Goal: Transaction & Acquisition: Purchase product/service

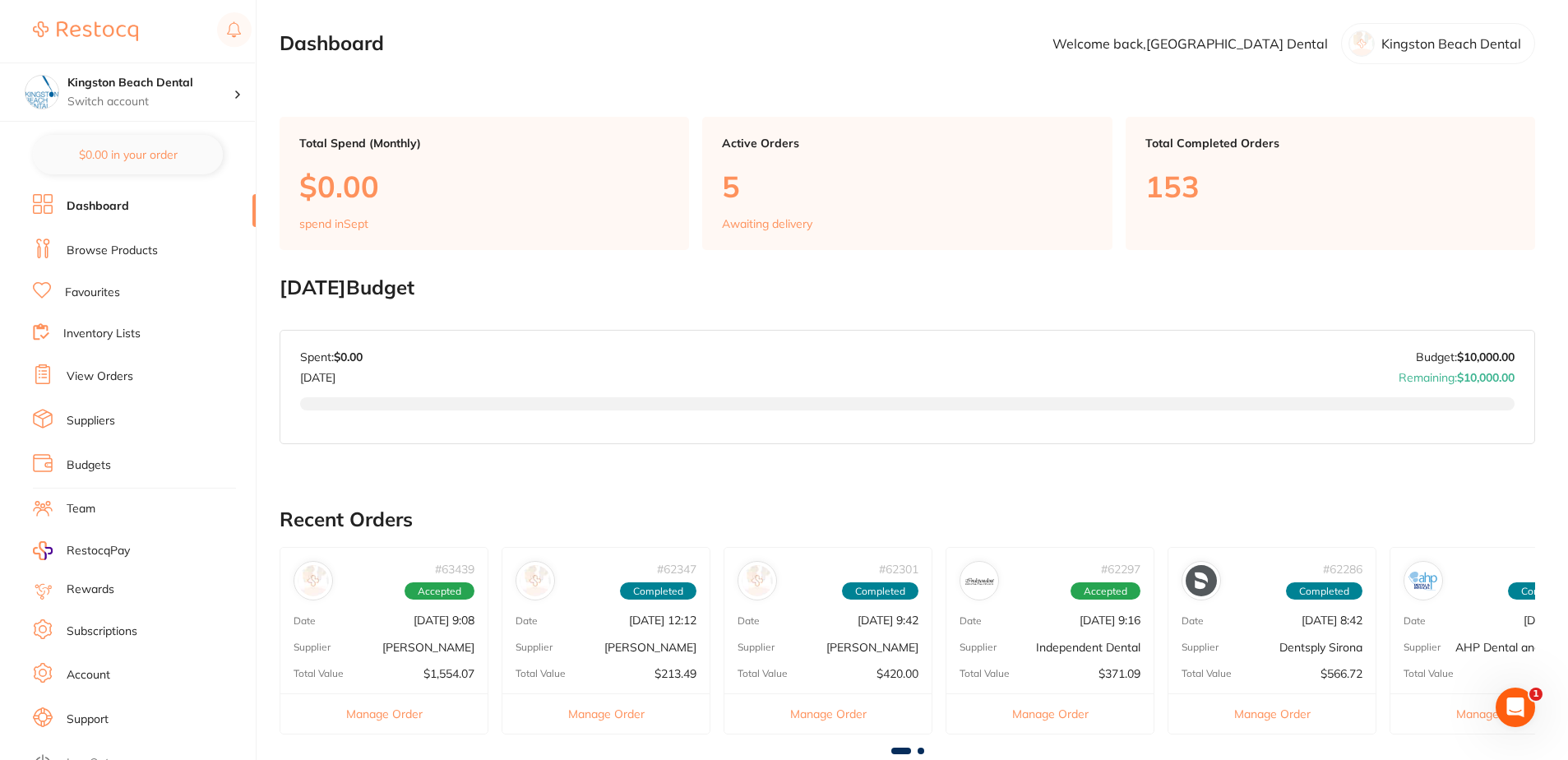
click at [99, 246] on link "Browse Products" at bounding box center [112, 251] width 92 height 17
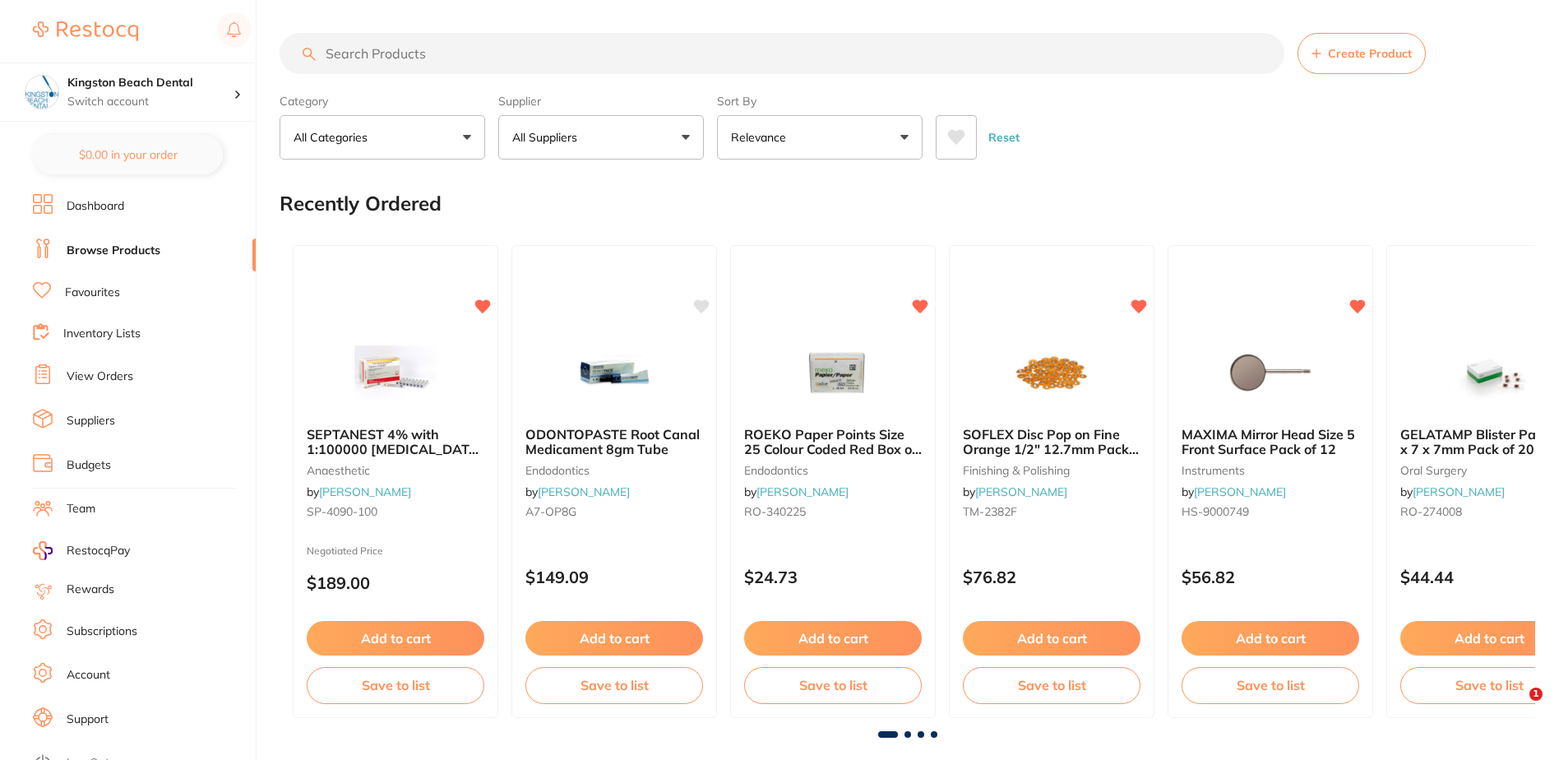
click at [450, 47] on input "search" at bounding box center [782, 53] width 1005 height 41
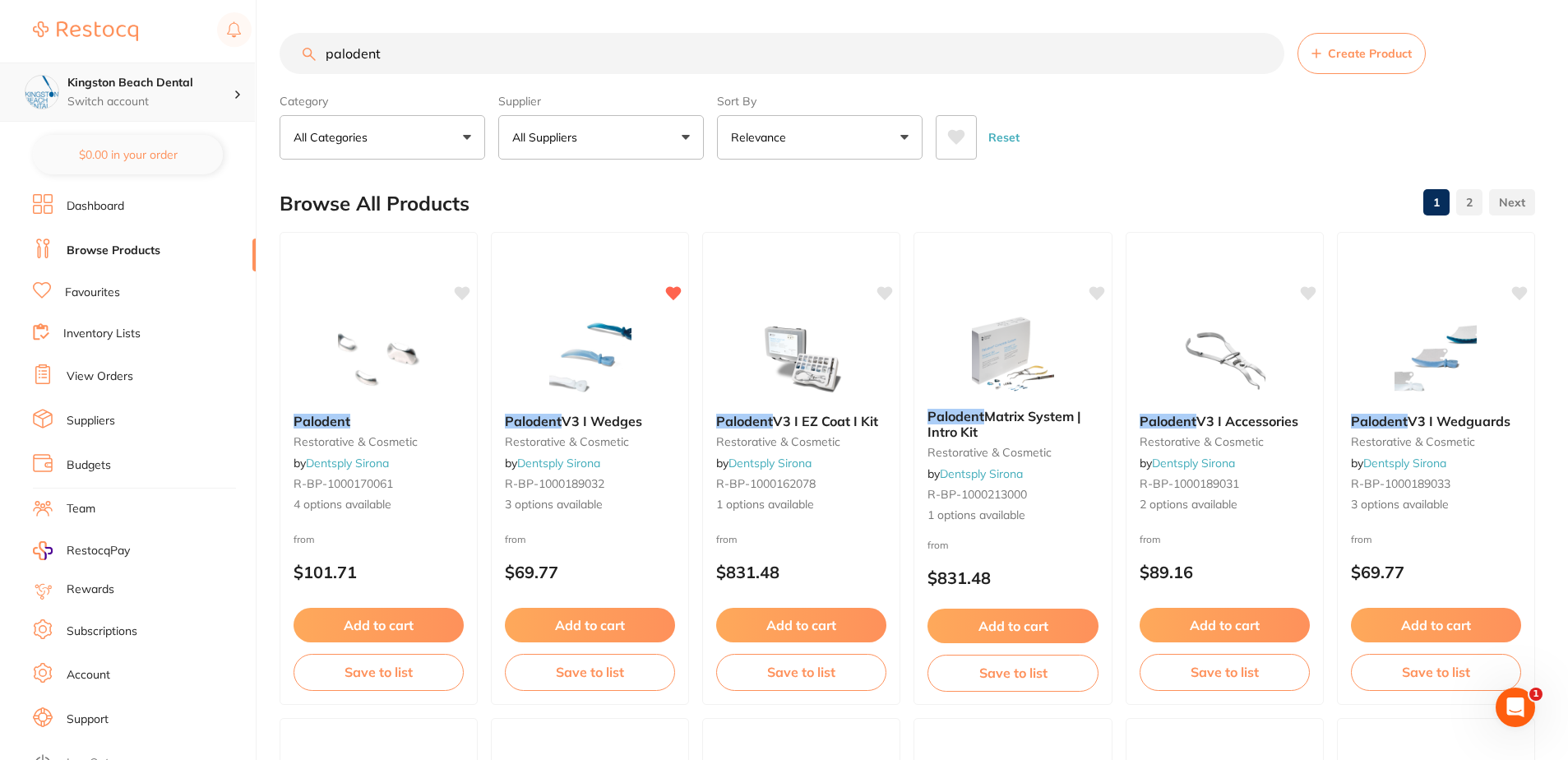
scroll to position [1, 0]
drag, startPoint x: 439, startPoint y: 47, endPoint x: 33, endPoint y: 98, distance: 409.2
click at [34, 100] on div "$96.80 Kingston Beach Dental Switch account Kingston Beach Dental $0.00 in your…" at bounding box center [784, 380] width 1568 height 760
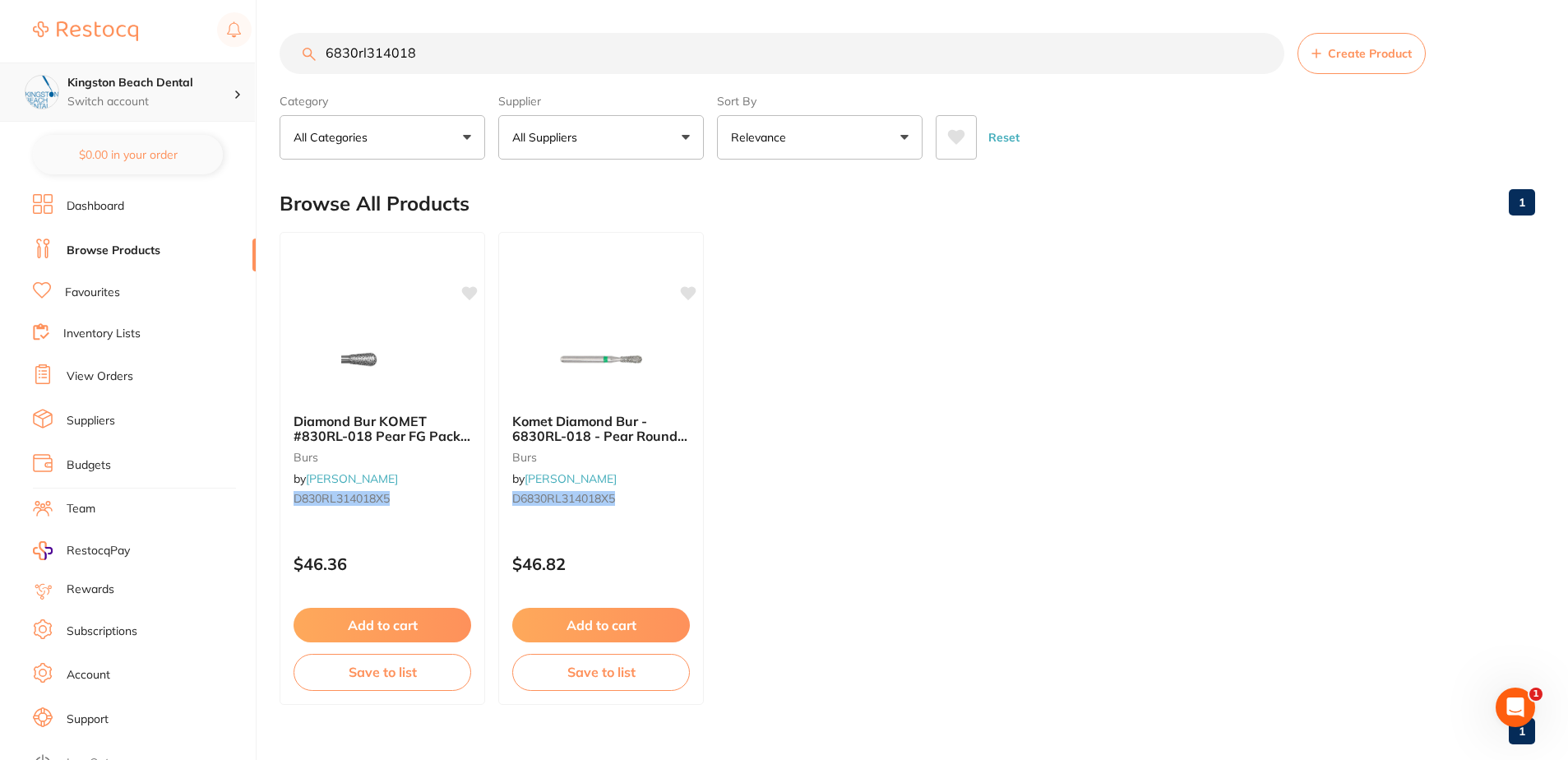
drag, startPoint x: 450, startPoint y: 54, endPoint x: 57, endPoint y: 106, distance: 396.4
click at [57, 106] on div "$96.80 Kingston Beach Dental Switch account Kingston Beach Dental $0.00 in your…" at bounding box center [784, 380] width 1568 height 760
type input "8"
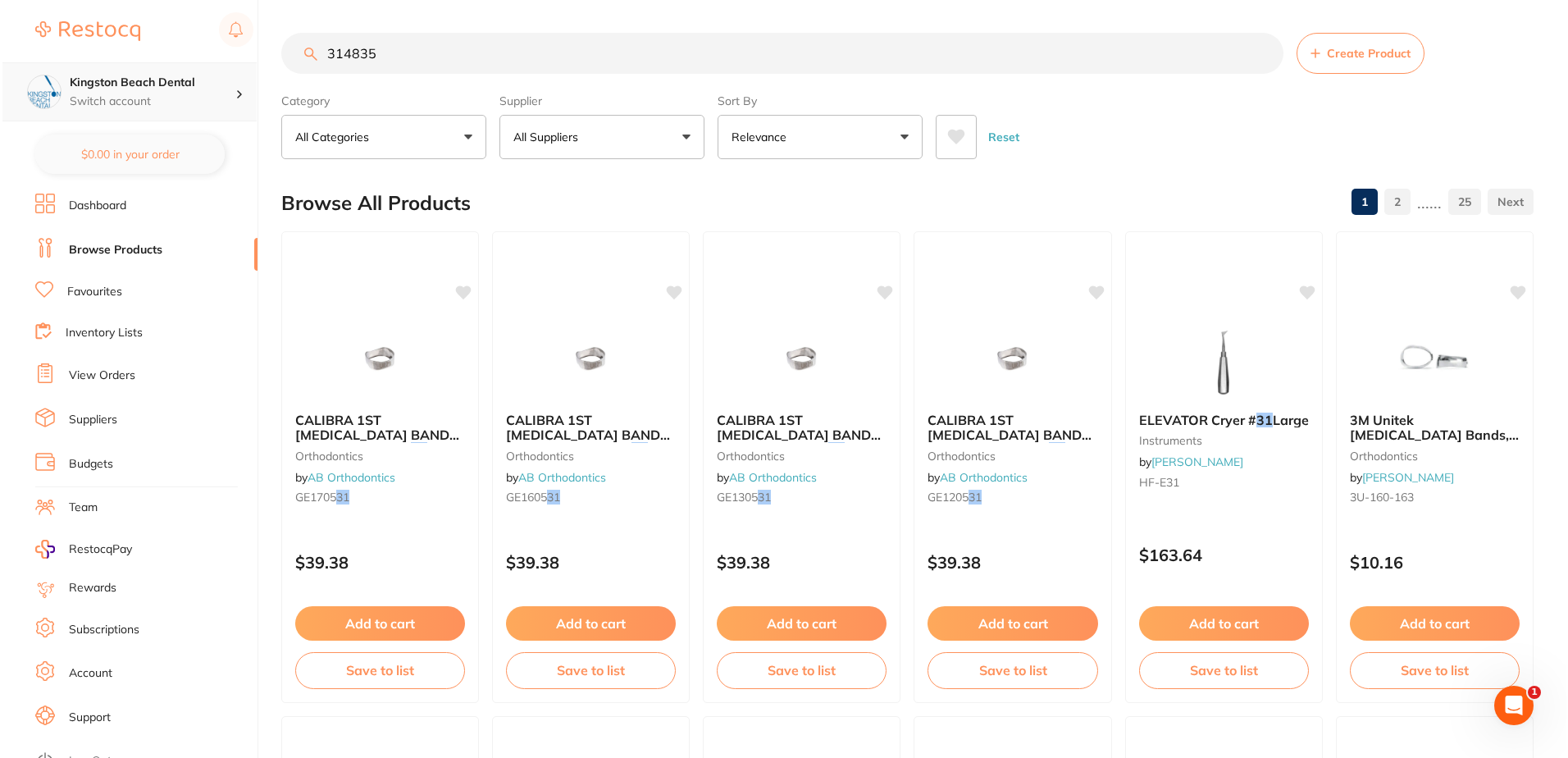
scroll to position [0, 0]
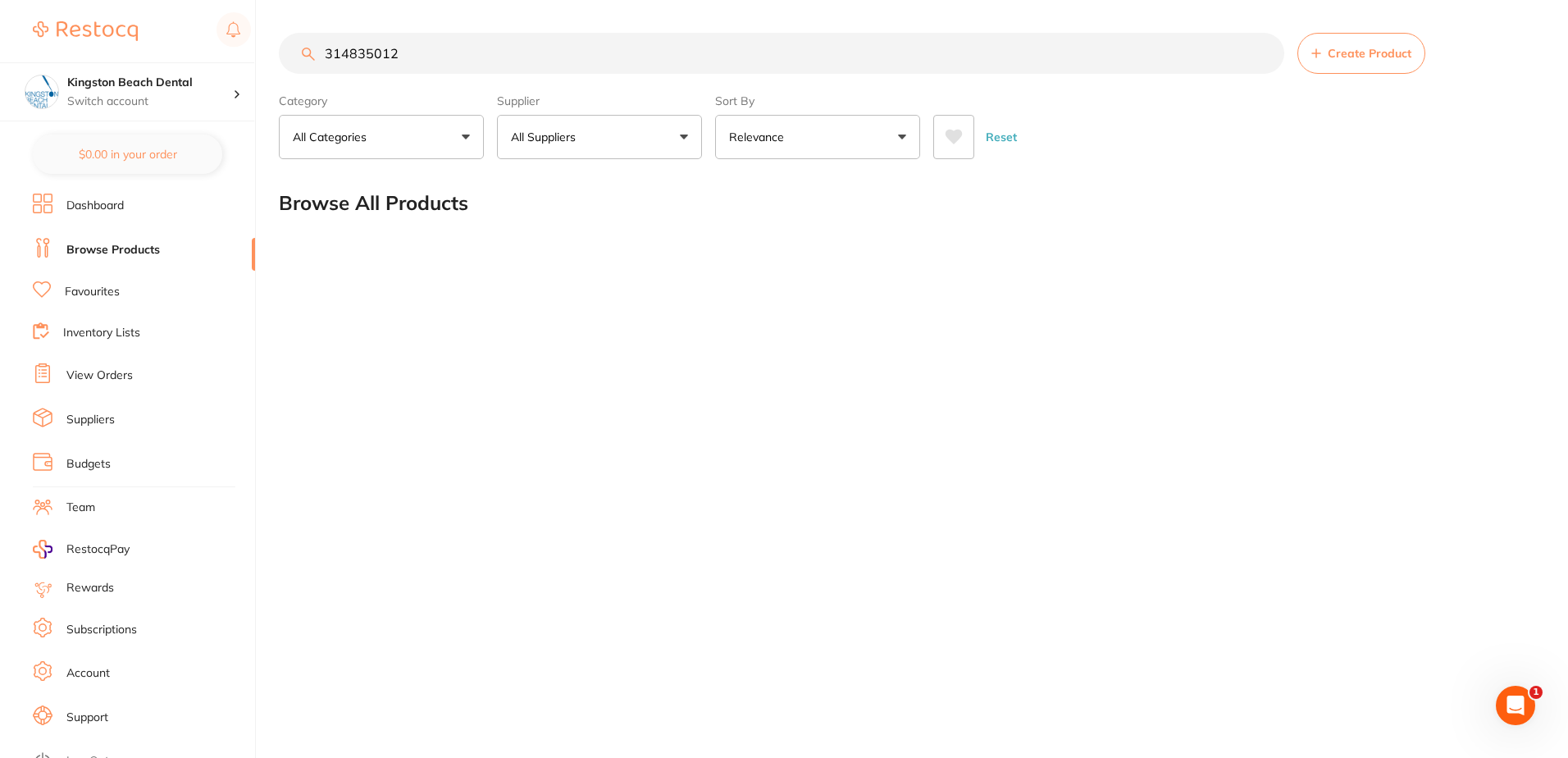
click at [431, 46] on input "314835012" at bounding box center [781, 53] width 1005 height 41
click at [1130, 57] on input "314835012" at bounding box center [781, 53] width 1005 height 41
click at [481, 37] on input "314835012" at bounding box center [781, 53] width 1005 height 41
click at [368, 55] on input "314835012" at bounding box center [781, 53] width 1005 height 41
drag, startPoint x: 418, startPoint y: 42, endPoint x: 574, endPoint y: 74, distance: 159.2
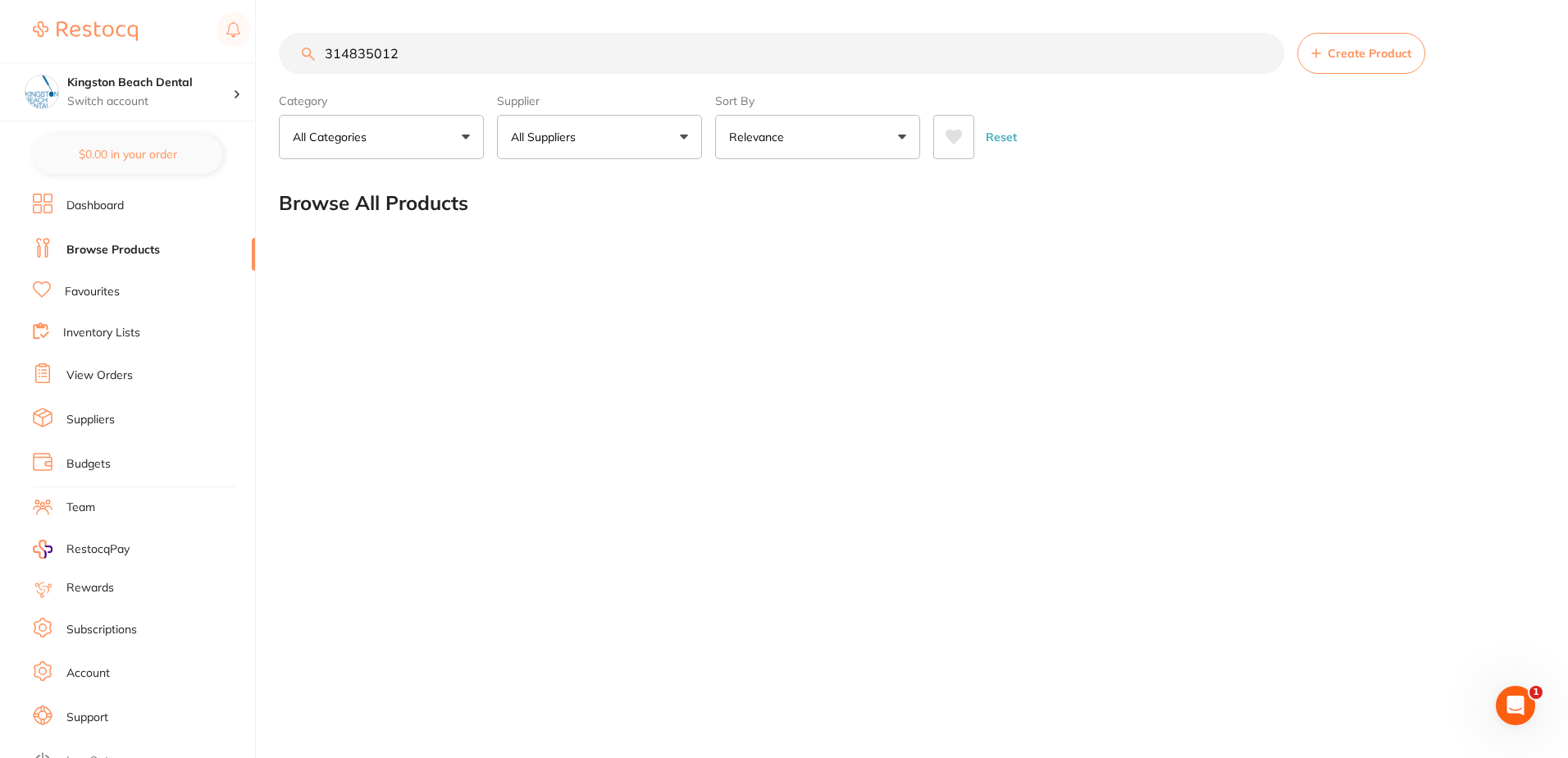
click at [443, 46] on input "314835012" at bounding box center [781, 53] width 1005 height 41
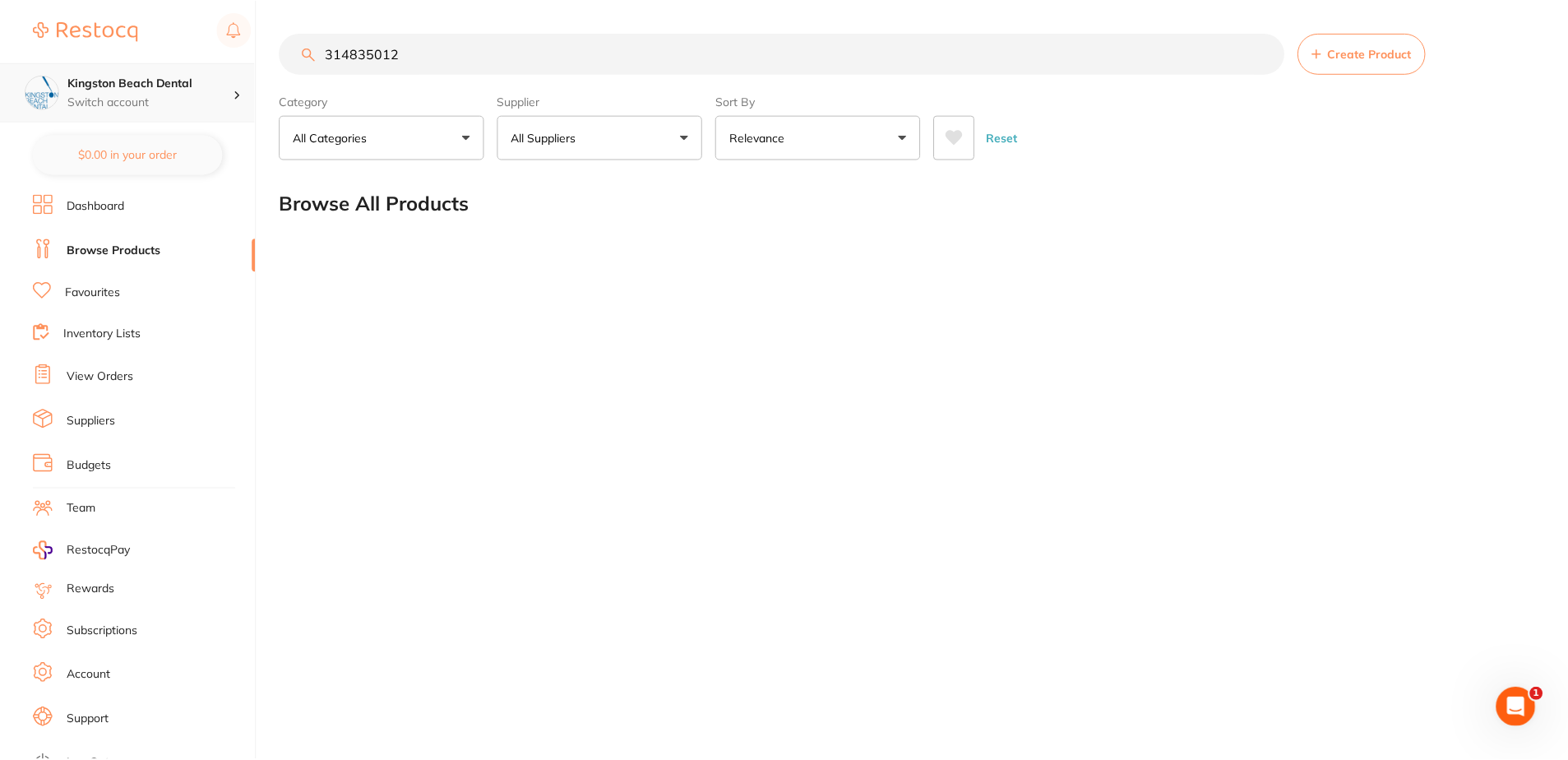
scroll to position [1, 0]
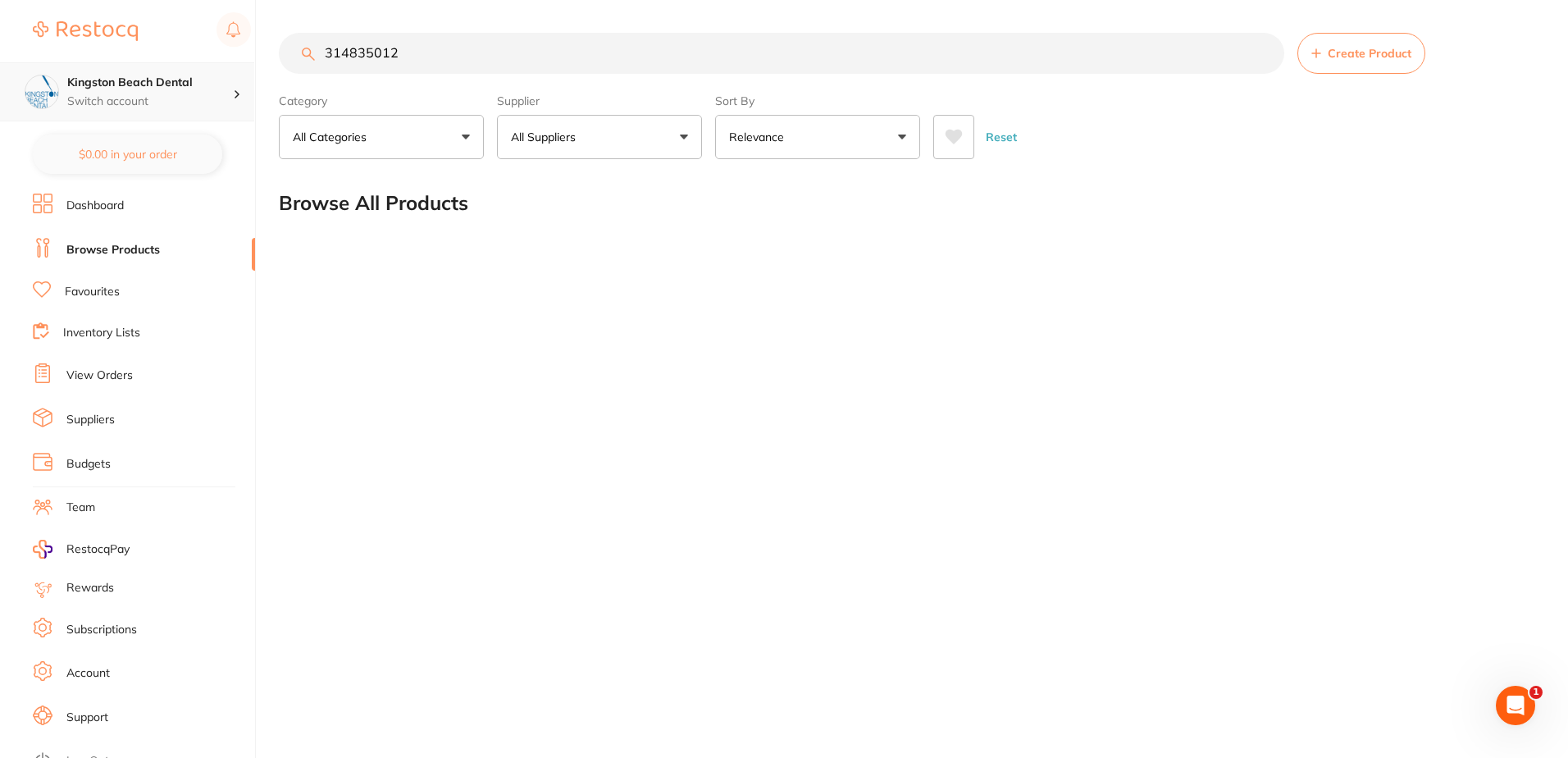
drag, startPoint x: 434, startPoint y: 55, endPoint x: 63, endPoint y: 72, distance: 371.4
click at [63, 72] on div "$96.80 Kingston Beach Dental Switch account [GEOGRAPHIC_DATA] Dental $0.00 in y…" at bounding box center [784, 379] width 1568 height 758
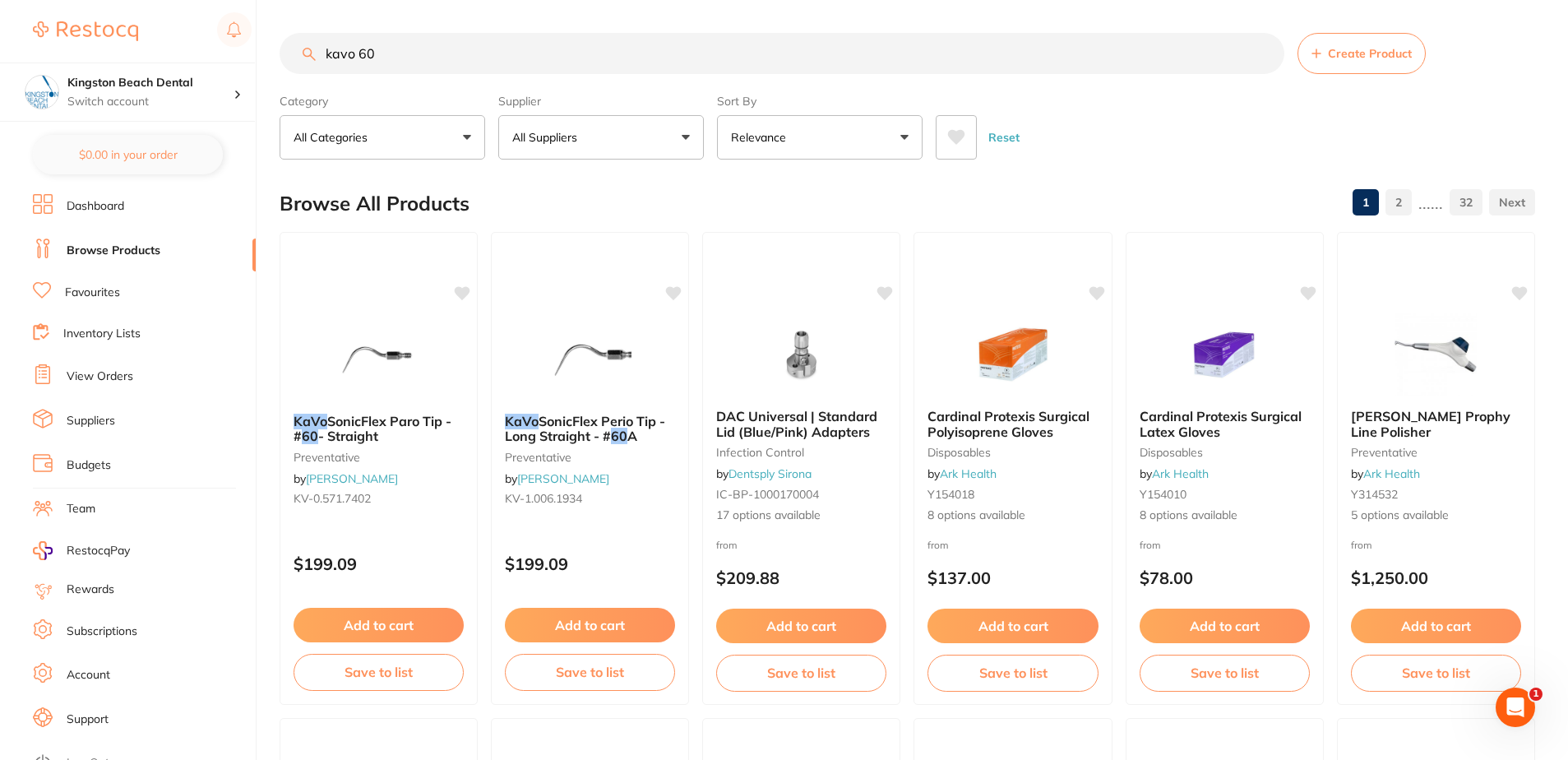
scroll to position [0, 0]
drag, startPoint x: 385, startPoint y: 67, endPoint x: 228, endPoint y: 56, distance: 157.4
click at [229, 57] on div "$96.80 Kingston Beach Dental Switch account Kingston Beach Dental $0.00 in your…" at bounding box center [784, 380] width 1568 height 760
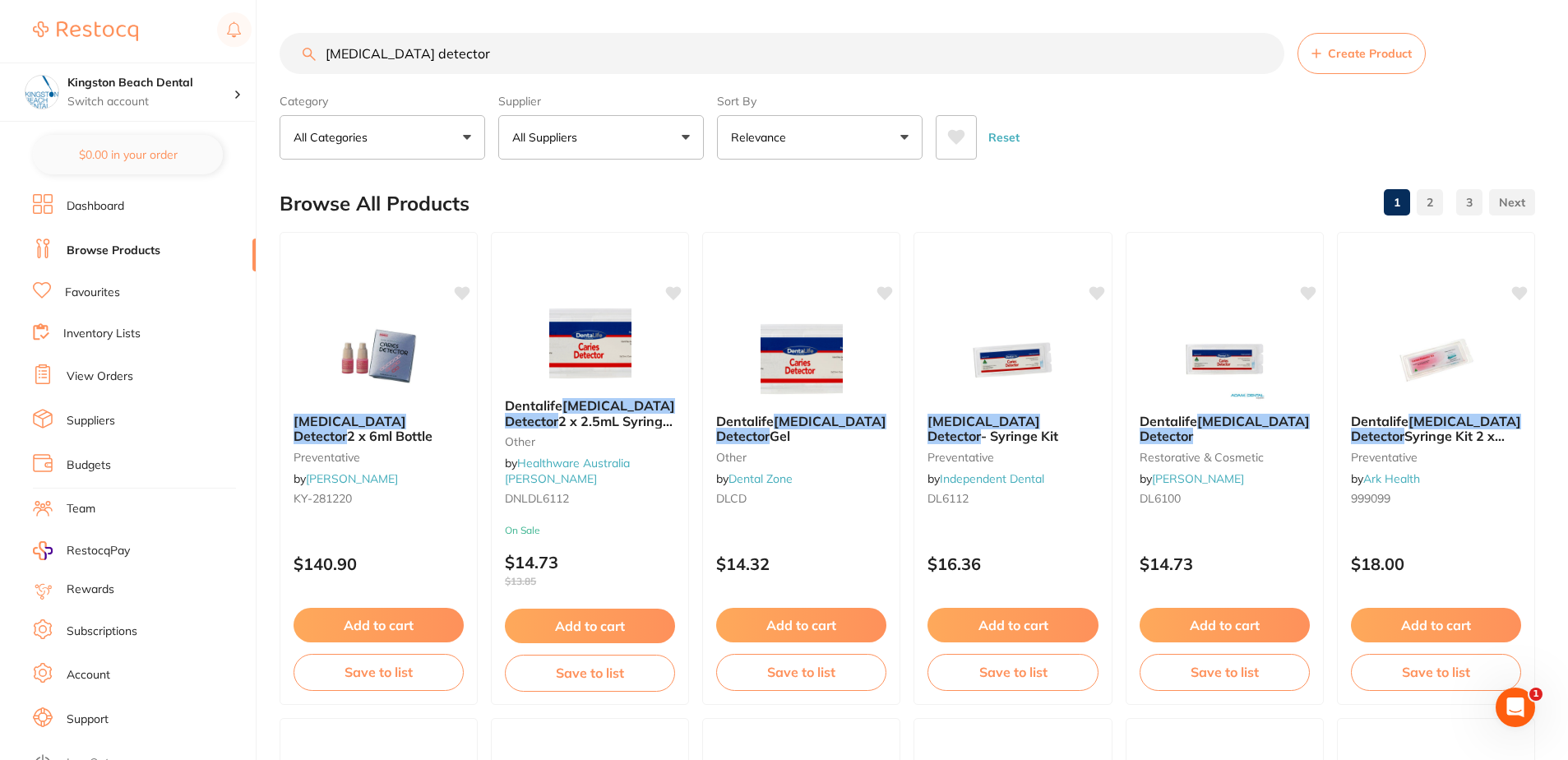
click at [753, 141] on p "Relevance" at bounding box center [762, 137] width 62 height 17
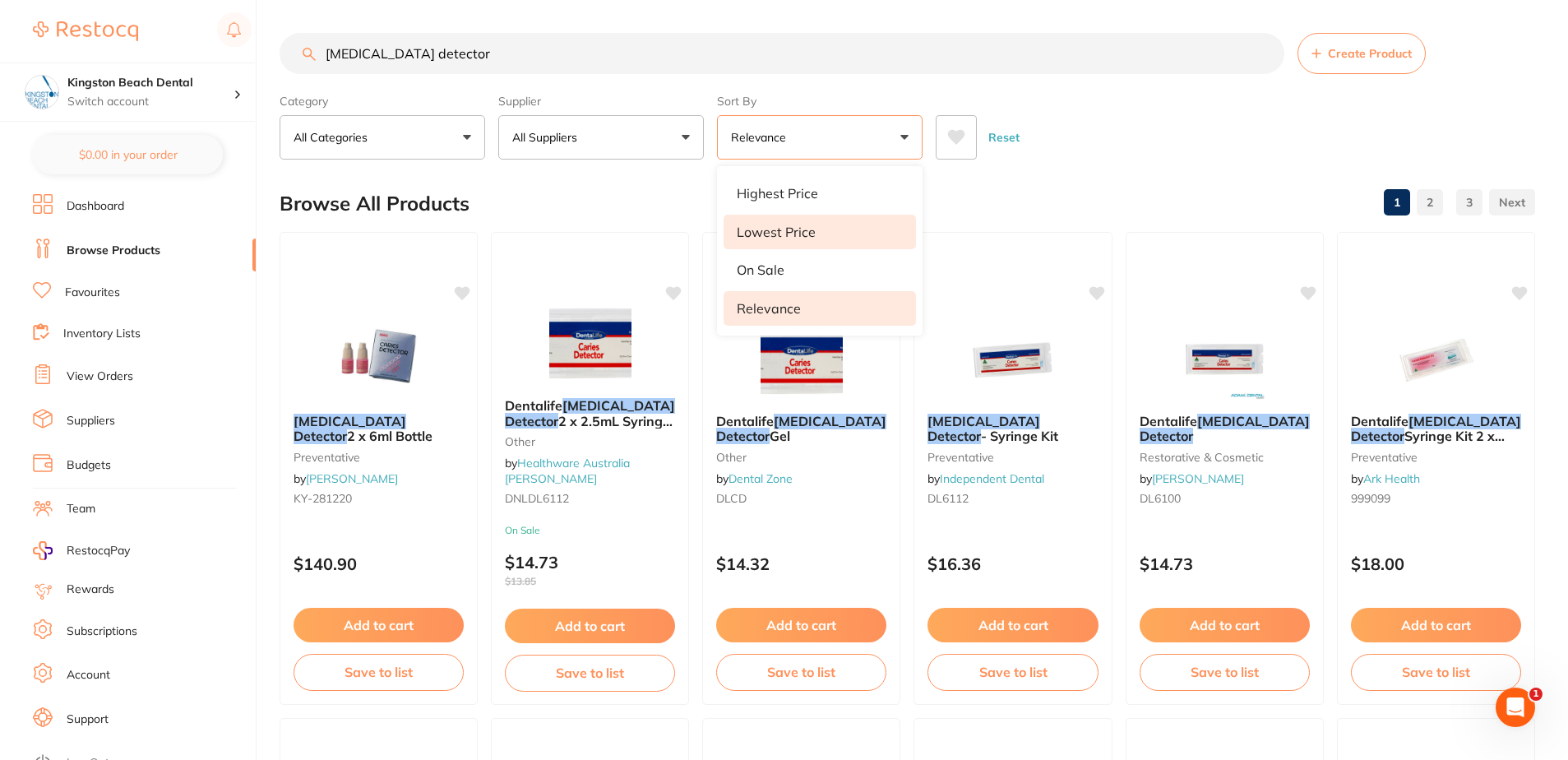
click at [751, 236] on p "Lowest Price" at bounding box center [776, 232] width 79 height 15
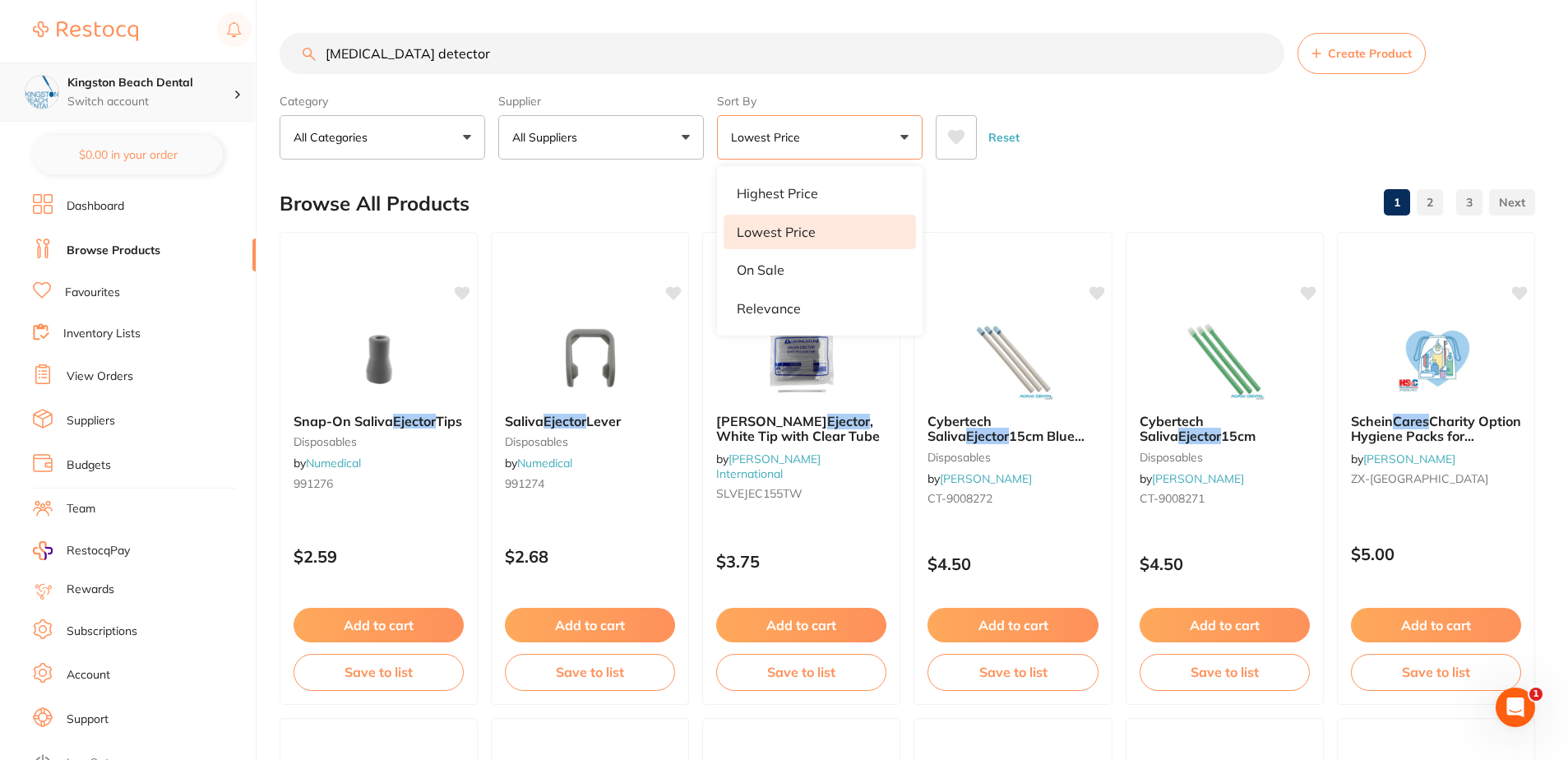
scroll to position [1, 0]
drag, startPoint x: 459, startPoint y: 48, endPoint x: 135, endPoint y: 74, distance: 325.0
click at [136, 76] on div "$96.80 Kingston Beach Dental Switch account Kingston Beach Dental $0.00 in your…" at bounding box center [784, 380] width 1568 height 760
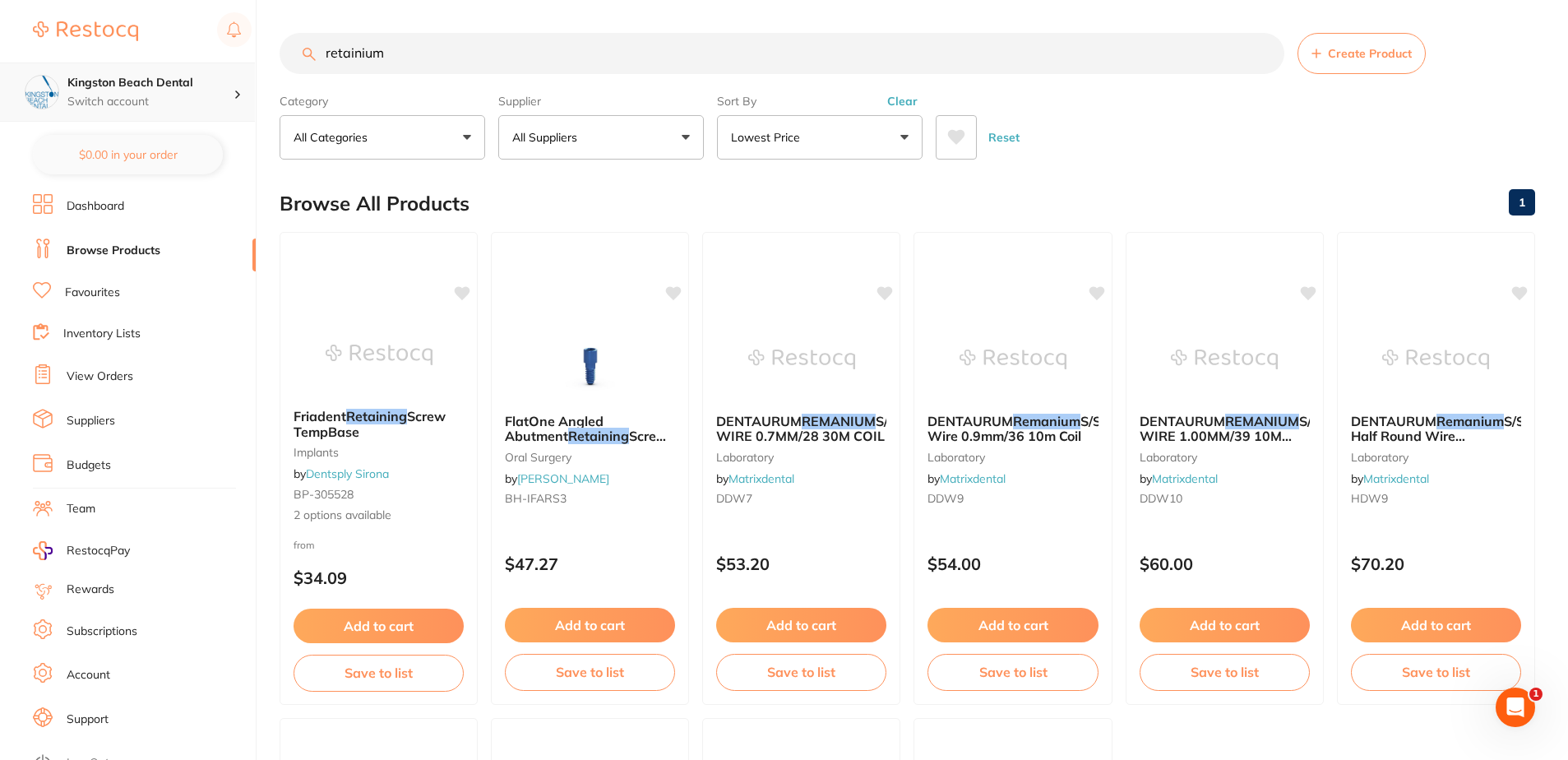
drag, startPoint x: 398, startPoint y: 54, endPoint x: 110, endPoint y: 91, distance: 290.4
click at [110, 91] on div "$96.80 Kingston Beach Dental Switch account Kingston Beach Dental $0.00 in your…" at bounding box center [784, 380] width 1568 height 760
paste input "SP-11913Y"
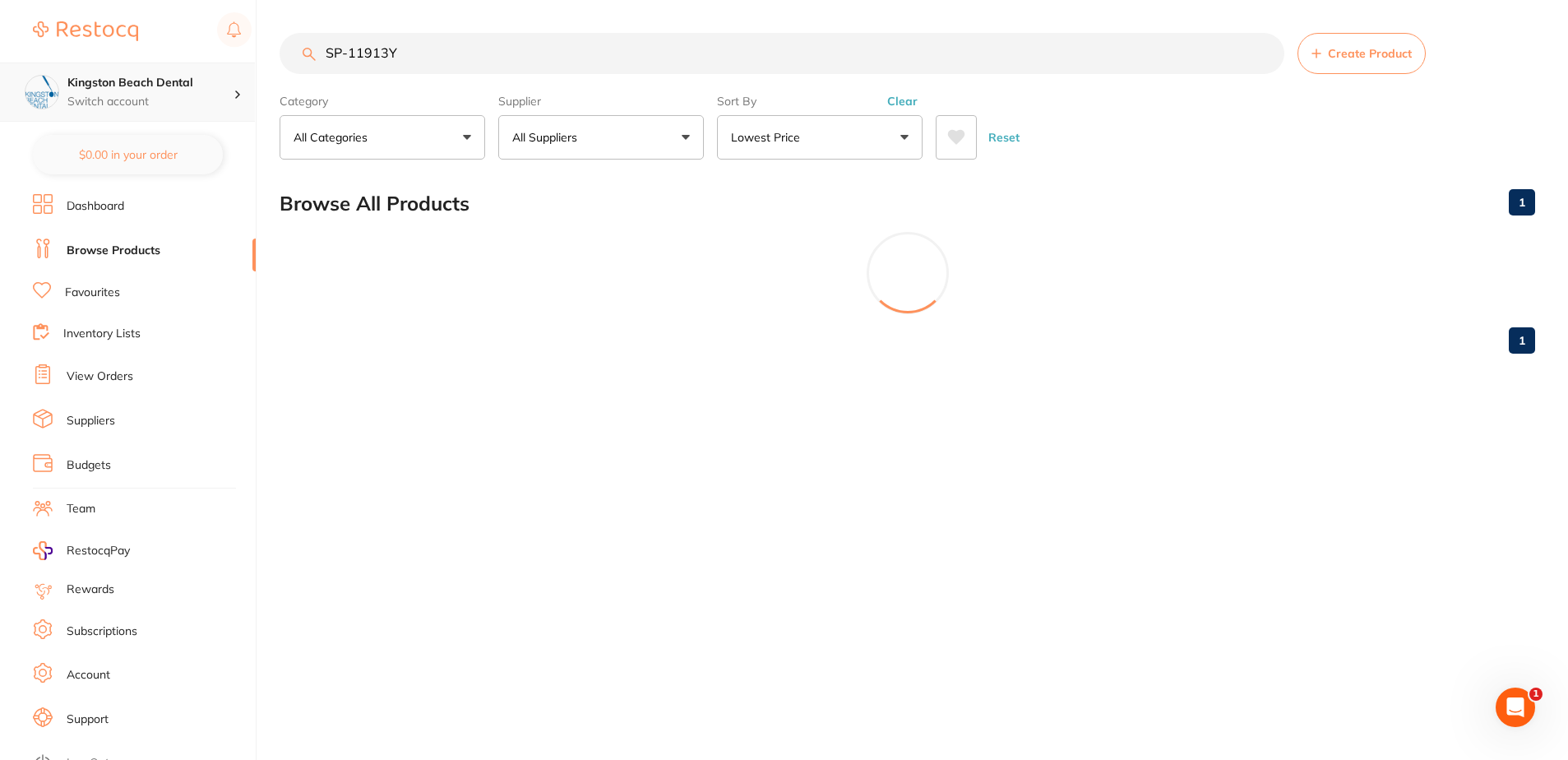
type input "SP-11913Y"
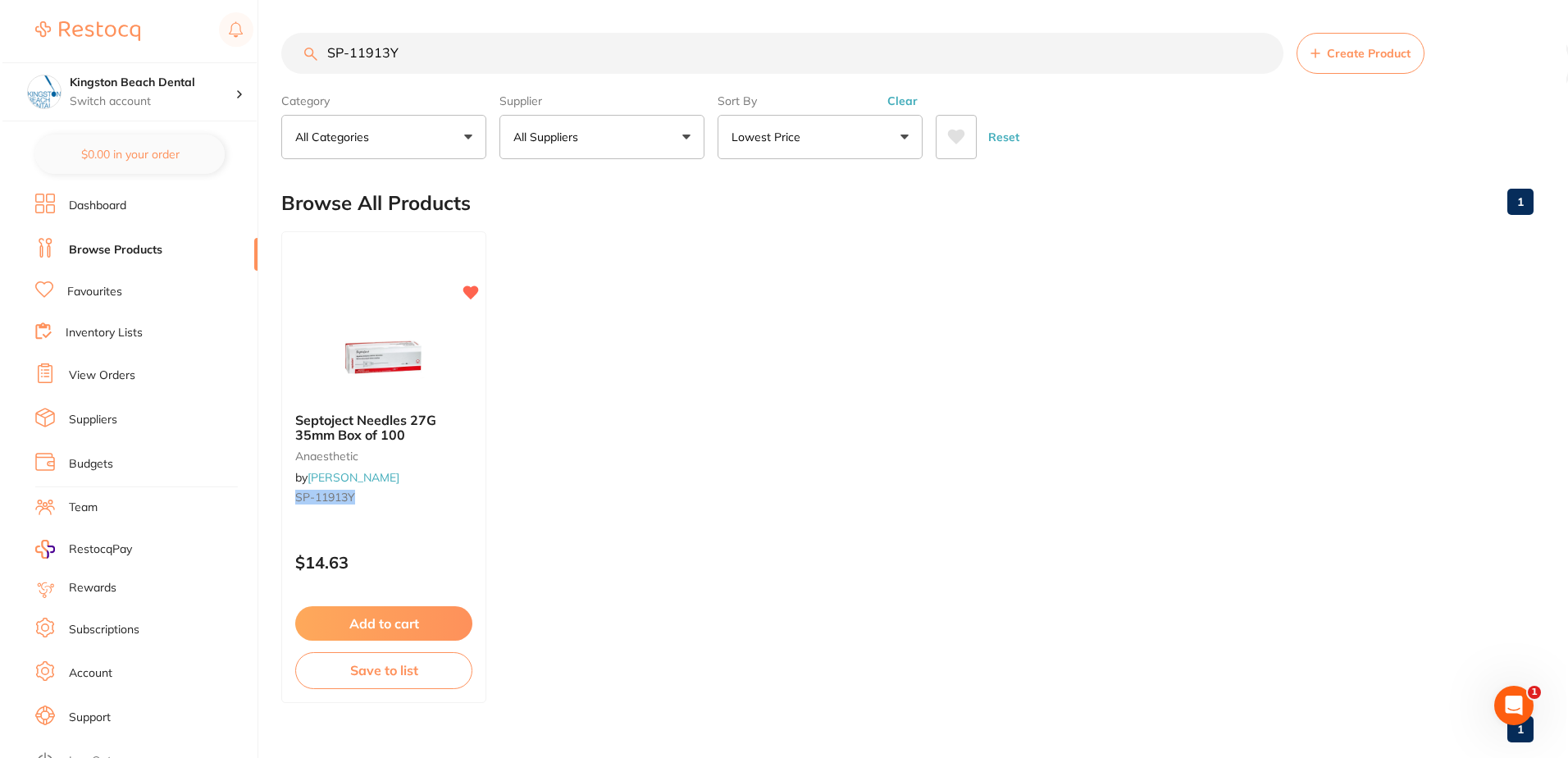
scroll to position [0, 0]
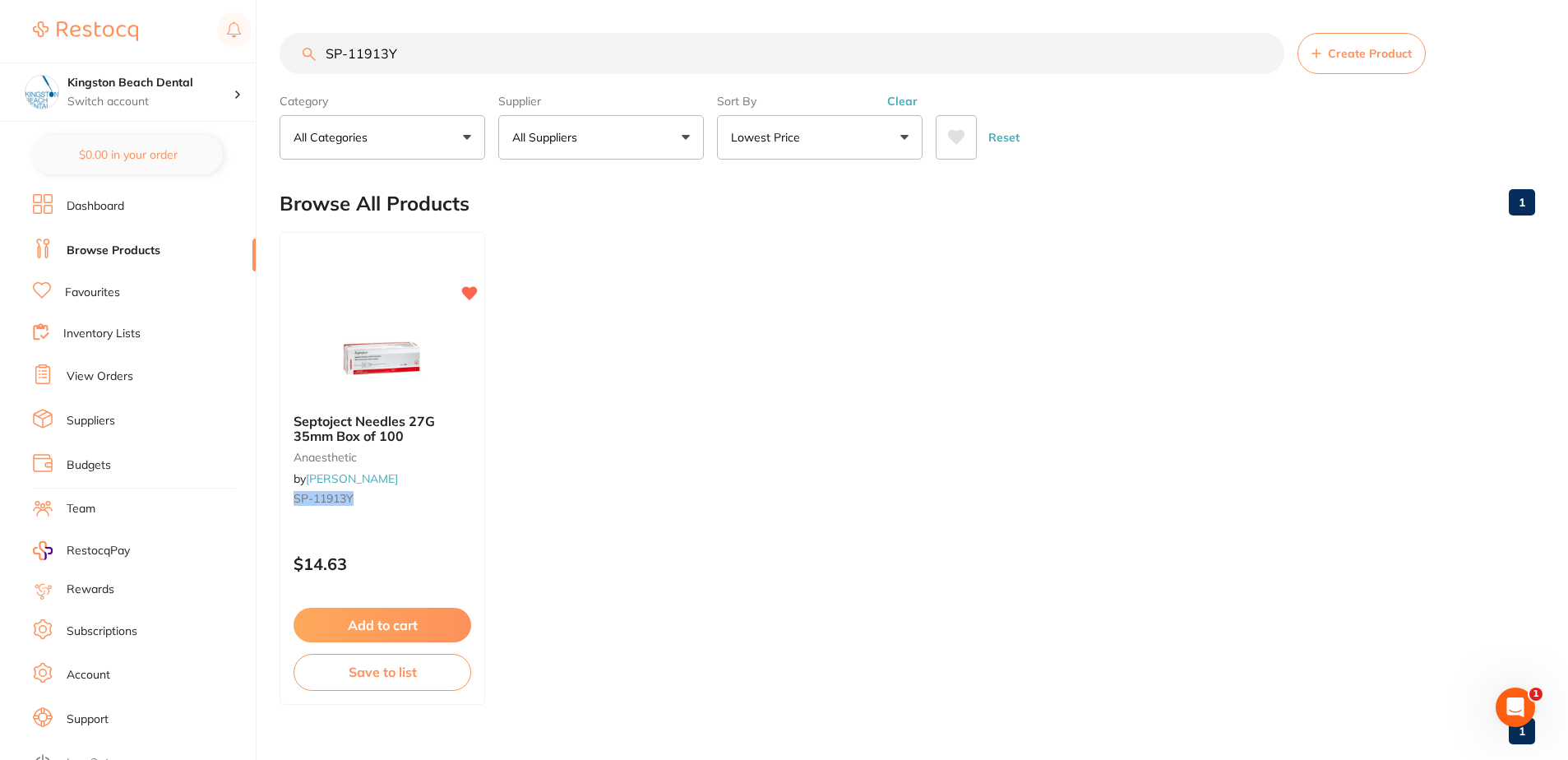
click at [371, 419] on span "Septoject Needles 27G 35mm Box of 100" at bounding box center [365, 429] width 141 height 32
